Goal: Information Seeking & Learning: Understand process/instructions

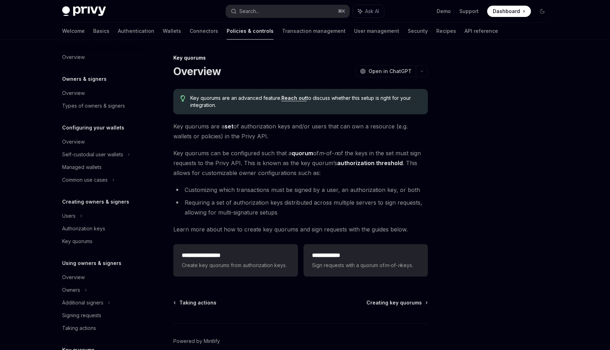
scroll to position [147, 0]
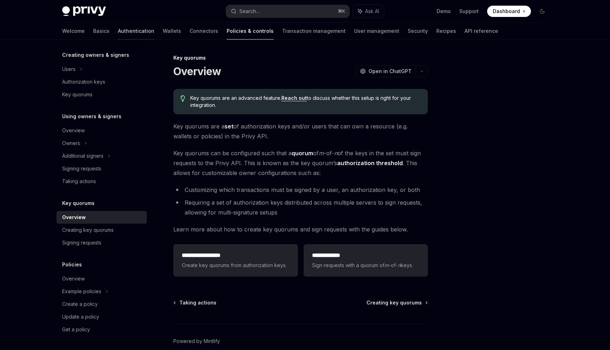
click at [118, 28] on link "Authentication" at bounding box center [136, 31] width 36 height 17
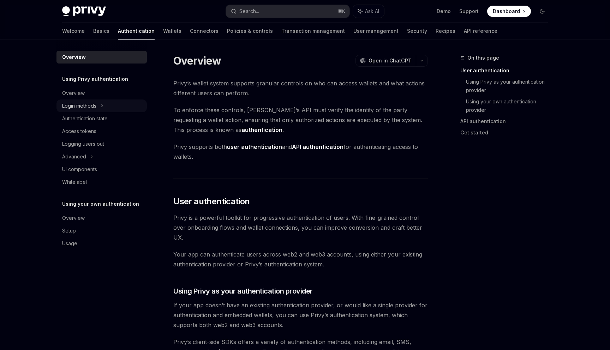
click at [85, 100] on div "Login methods" at bounding box center [101, 105] width 90 height 13
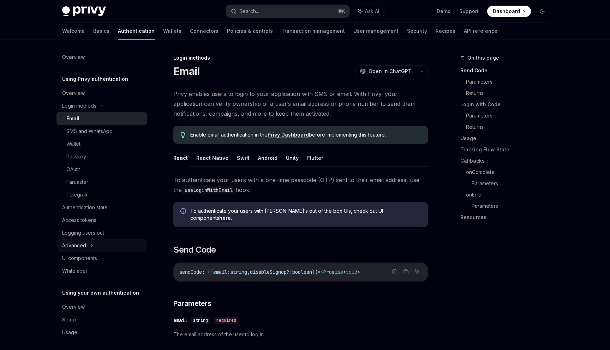
click at [98, 243] on div "Advanced" at bounding box center [101, 245] width 90 height 13
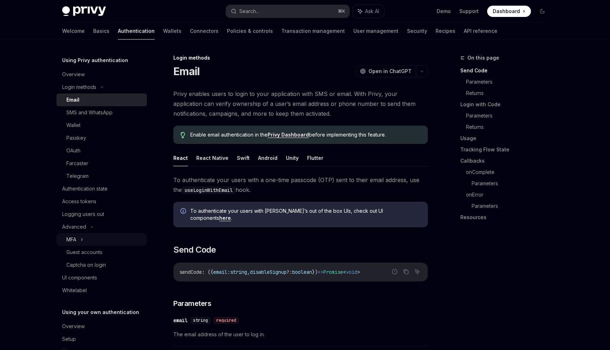
scroll to position [21, 0]
click at [101, 153] on link "OAuth" at bounding box center [101, 148] width 90 height 13
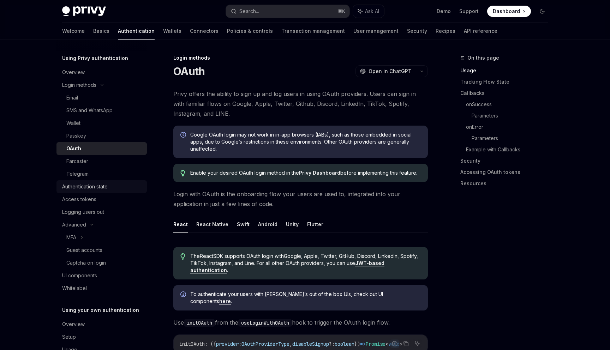
click at [101, 189] on div "Authentication state" at bounding box center [85, 186] width 46 height 8
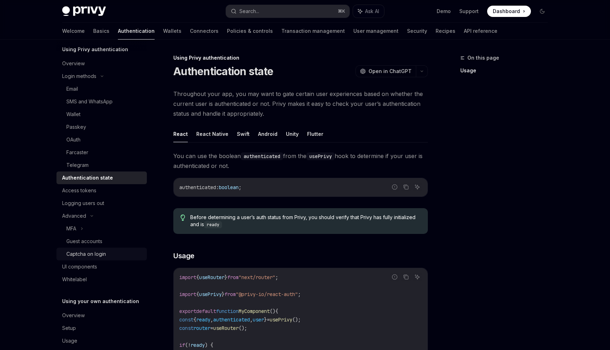
scroll to position [41, 0]
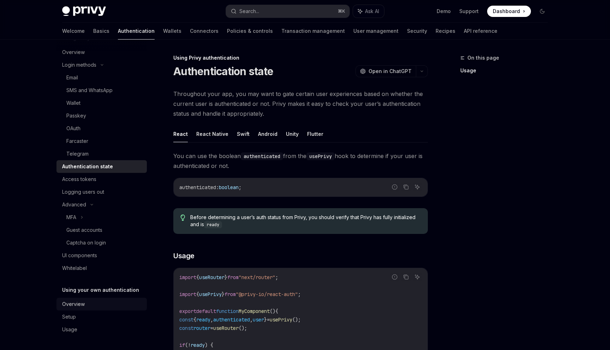
click at [92, 307] on div "Overview" at bounding box center [102, 304] width 80 height 8
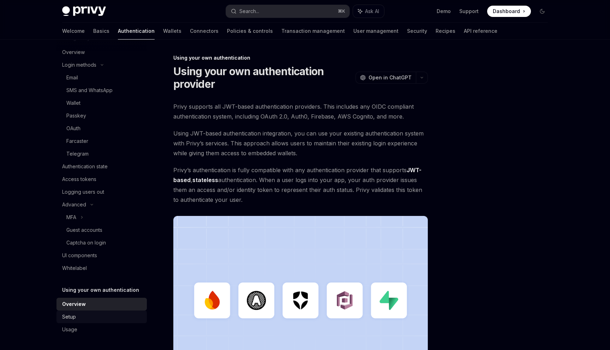
click at [124, 310] on link "Setup" at bounding box center [101, 316] width 90 height 13
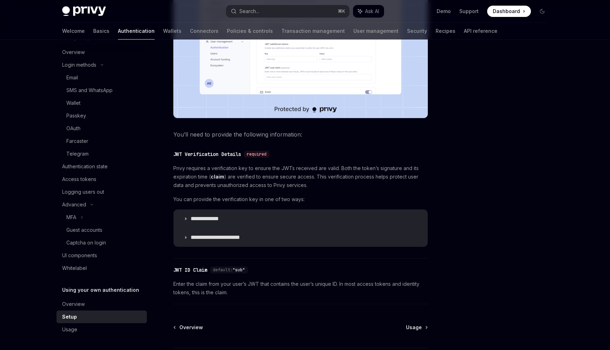
scroll to position [275, 0]
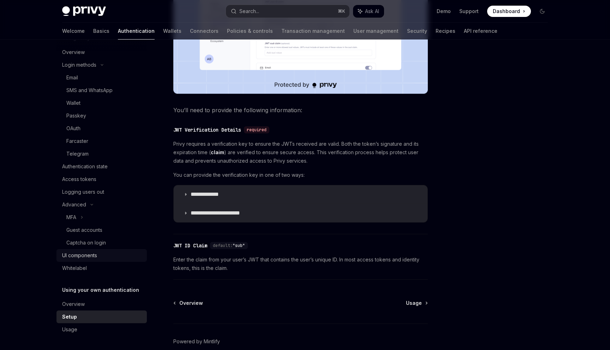
click at [89, 253] on div "UI components" at bounding box center [79, 255] width 35 height 8
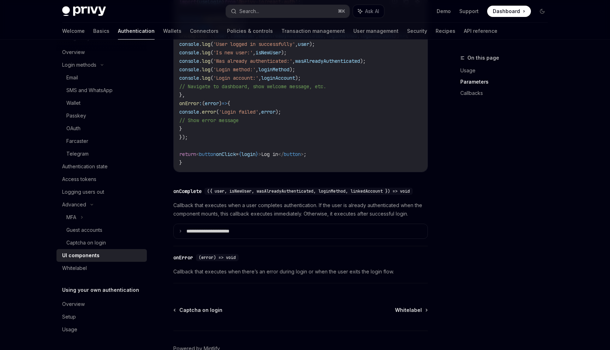
scroll to position [961, 0]
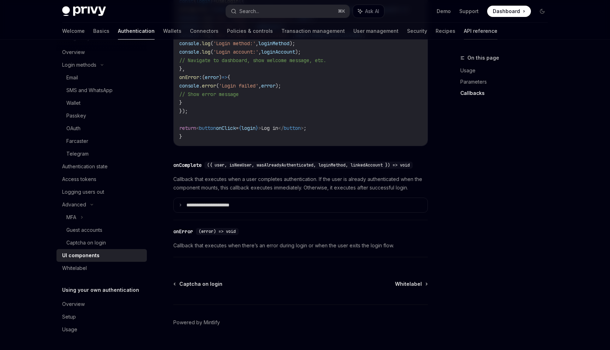
click at [463, 24] on link "API reference" at bounding box center [480, 31] width 34 height 17
type textarea "*"
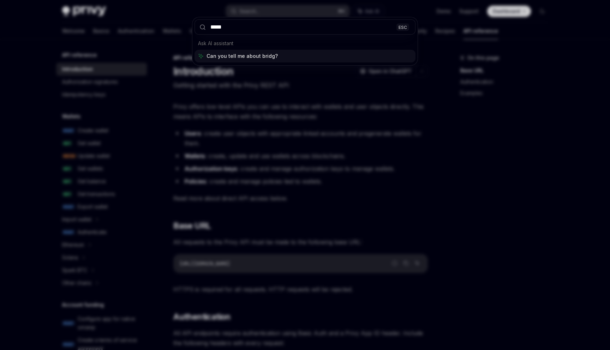
type input "******"
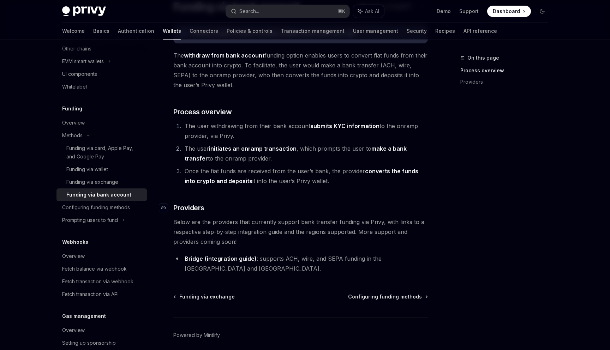
scroll to position [61, 0]
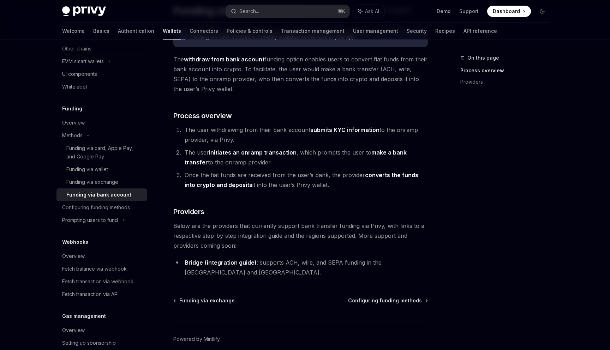
click at [230, 256] on div "Funding via bank account is currently available server-side in your app. The wi…" at bounding box center [300, 152] width 254 height 249
click at [230, 263] on link "(integration guide)" at bounding box center [231, 262] width 52 height 7
type textarea "*"
